Goal: Task Accomplishment & Management: Use online tool/utility

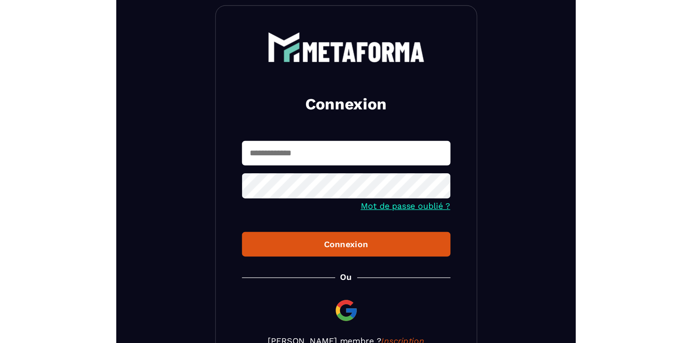
scroll to position [16, 0]
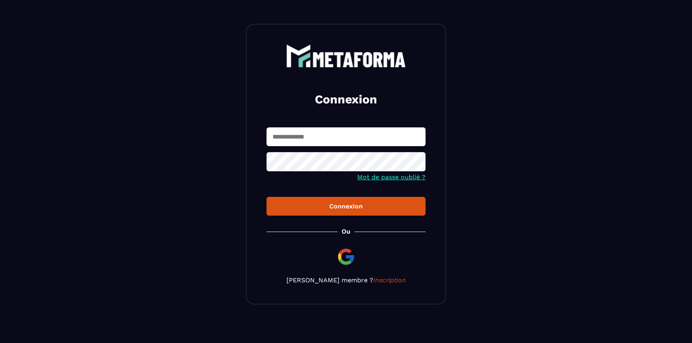
type input "**********"
click at [333, 200] on button "Connexion" at bounding box center [346, 206] width 159 height 19
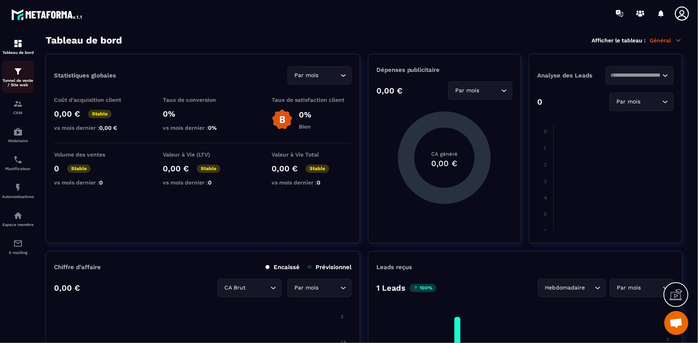
click at [19, 75] on img at bounding box center [18, 72] width 10 height 10
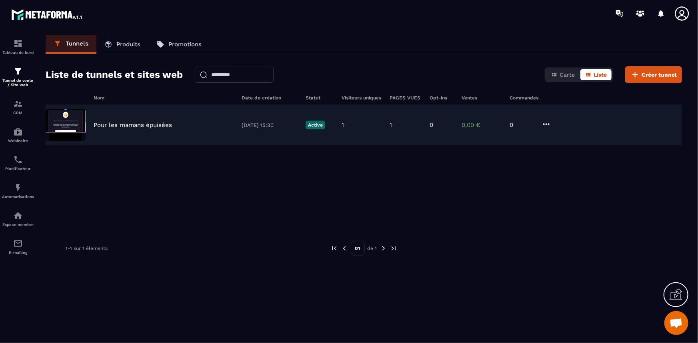
click at [67, 118] on img at bounding box center [66, 125] width 40 height 32
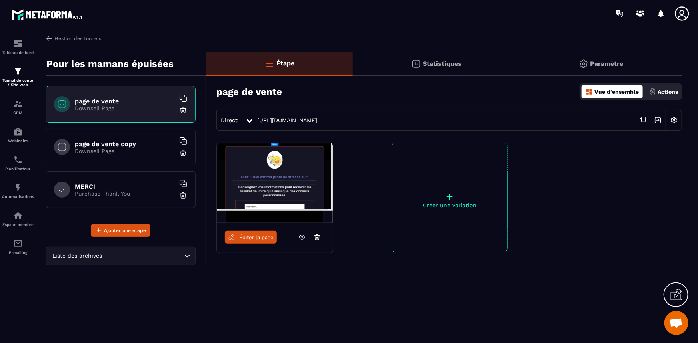
click at [132, 96] on div "page de vente Downsell Page" at bounding box center [121, 104] width 150 height 37
click at [120, 229] on span "Ajouter une étape" at bounding box center [125, 231] width 42 height 8
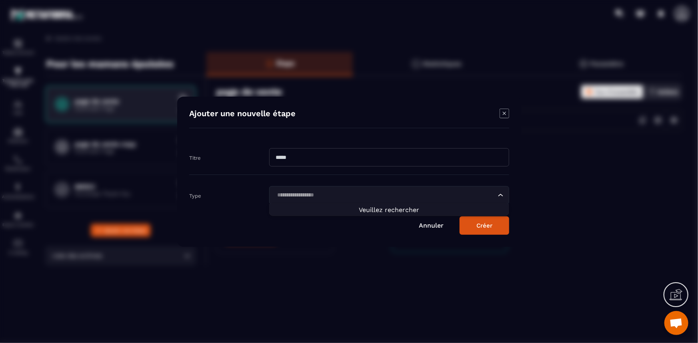
click at [318, 193] on input "Search for option" at bounding box center [384, 195] width 221 height 9
click at [320, 158] on input "Modal window" at bounding box center [389, 157] width 240 height 18
type input "***"
click at [288, 191] on input "Search for option" at bounding box center [384, 195] width 221 height 9
type input "*****"
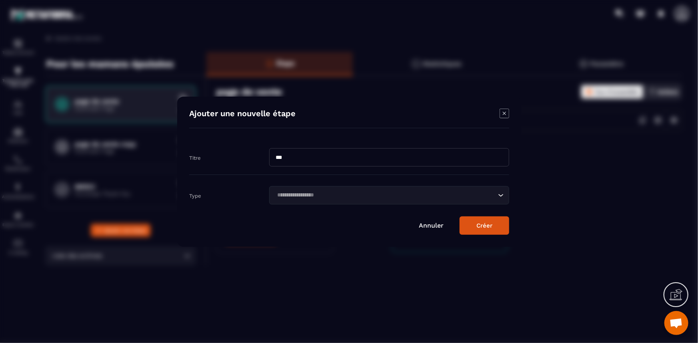
click at [480, 227] on button "Créer" at bounding box center [484, 226] width 50 height 18
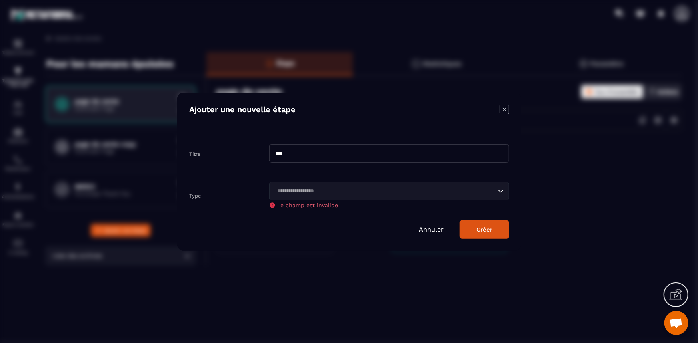
click at [434, 227] on link "Annuler" at bounding box center [431, 230] width 25 height 8
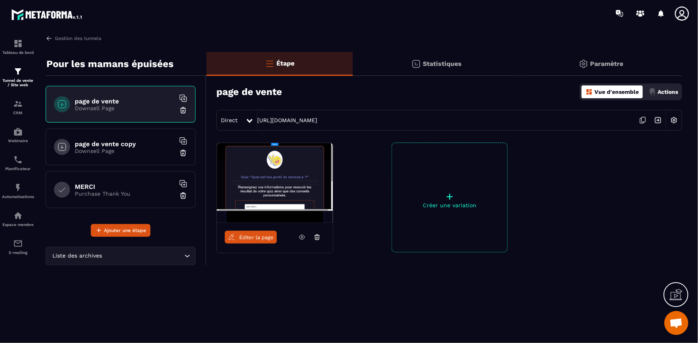
click at [558, 15] on icon at bounding box center [682, 14] width 16 height 16
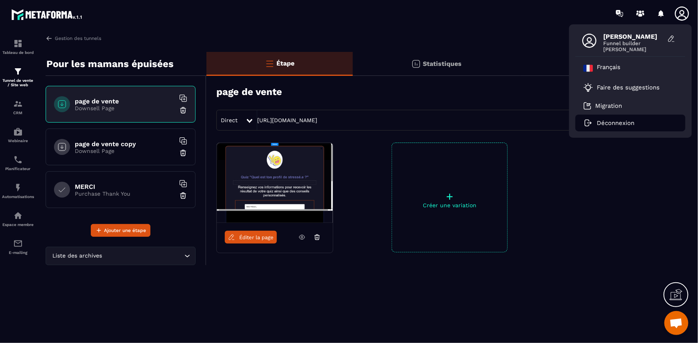
click at [558, 122] on p "Déconnexion" at bounding box center [616, 123] width 38 height 7
